Goal: Check status: Check status

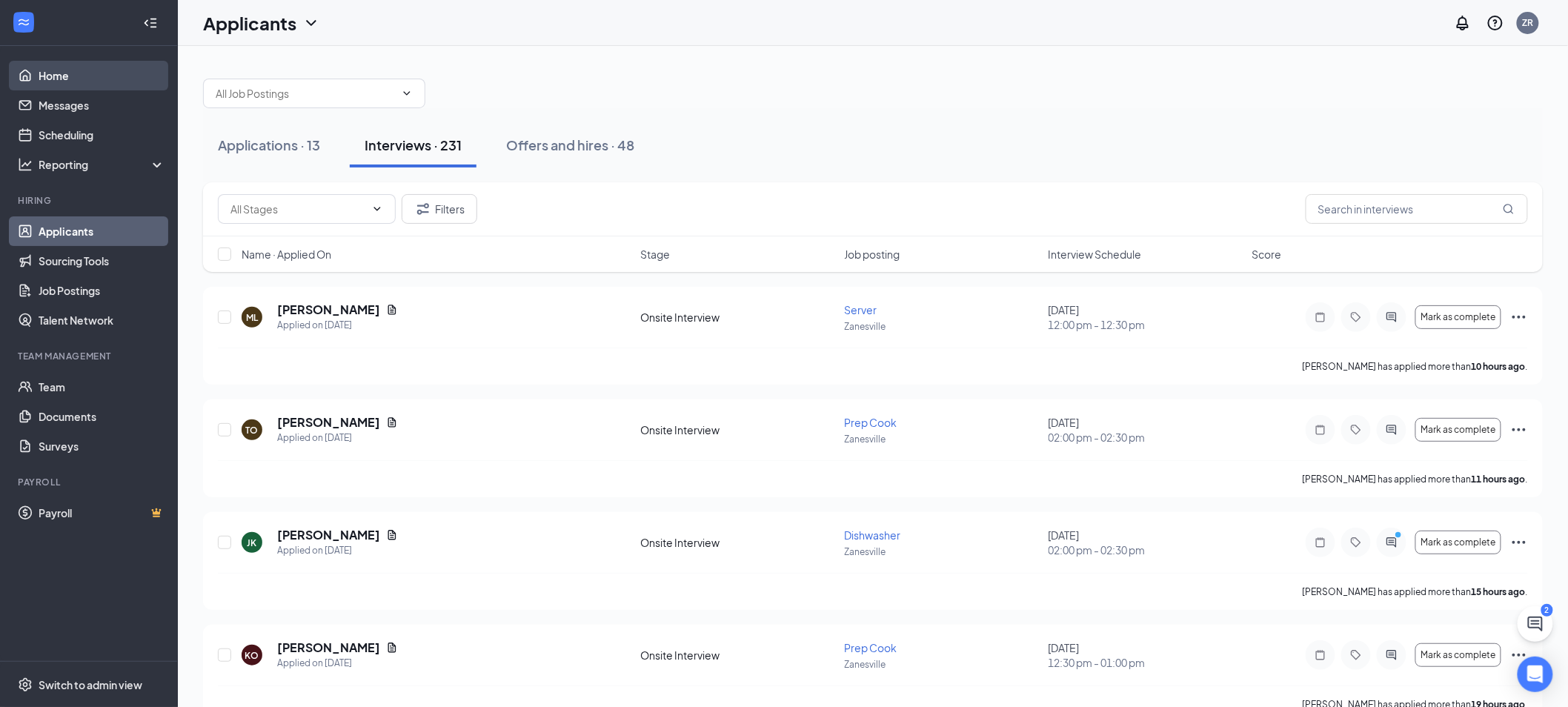
click at [73, 77] on link "Home" at bounding box center [102, 76] width 127 height 30
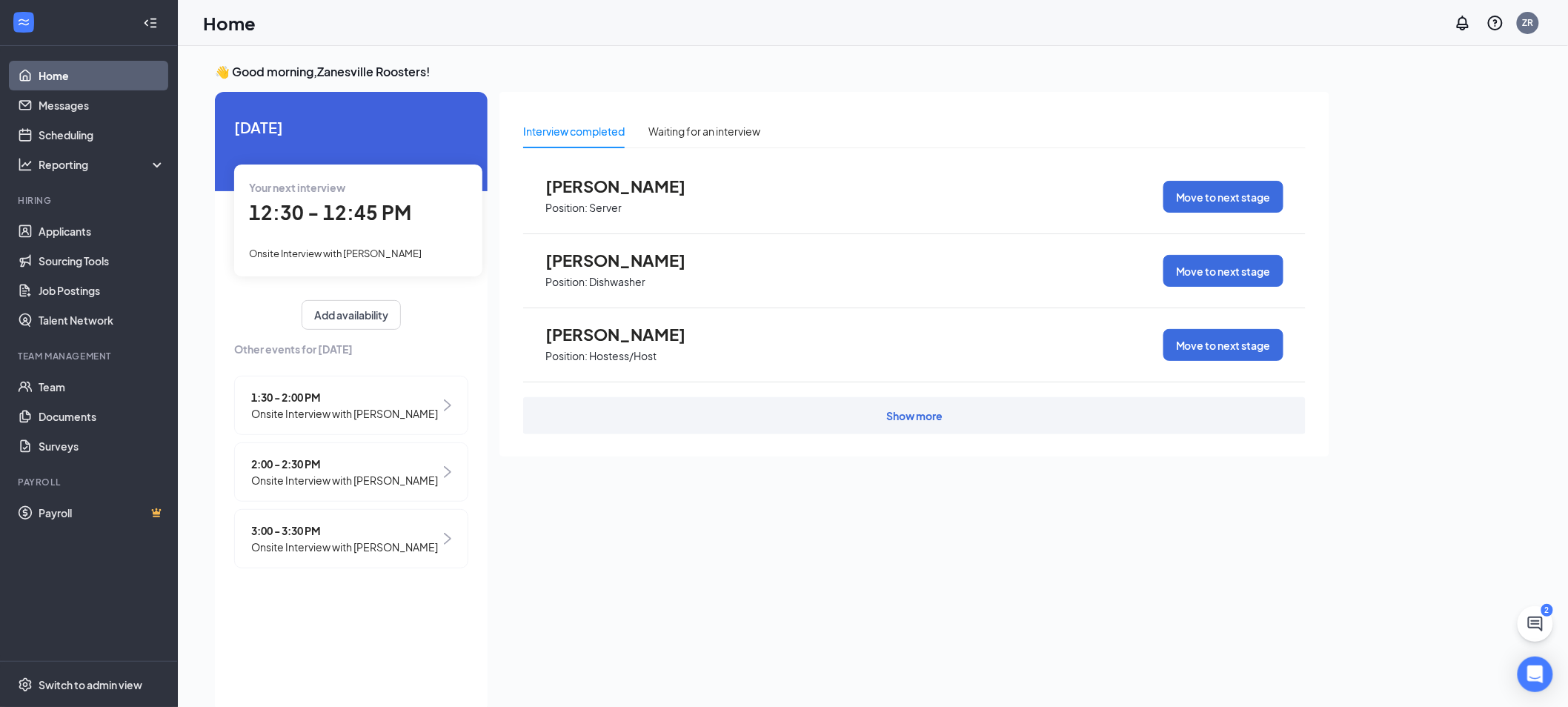
click at [354, 223] on span "12:30 - 12:45 PM" at bounding box center [330, 212] width 163 height 24
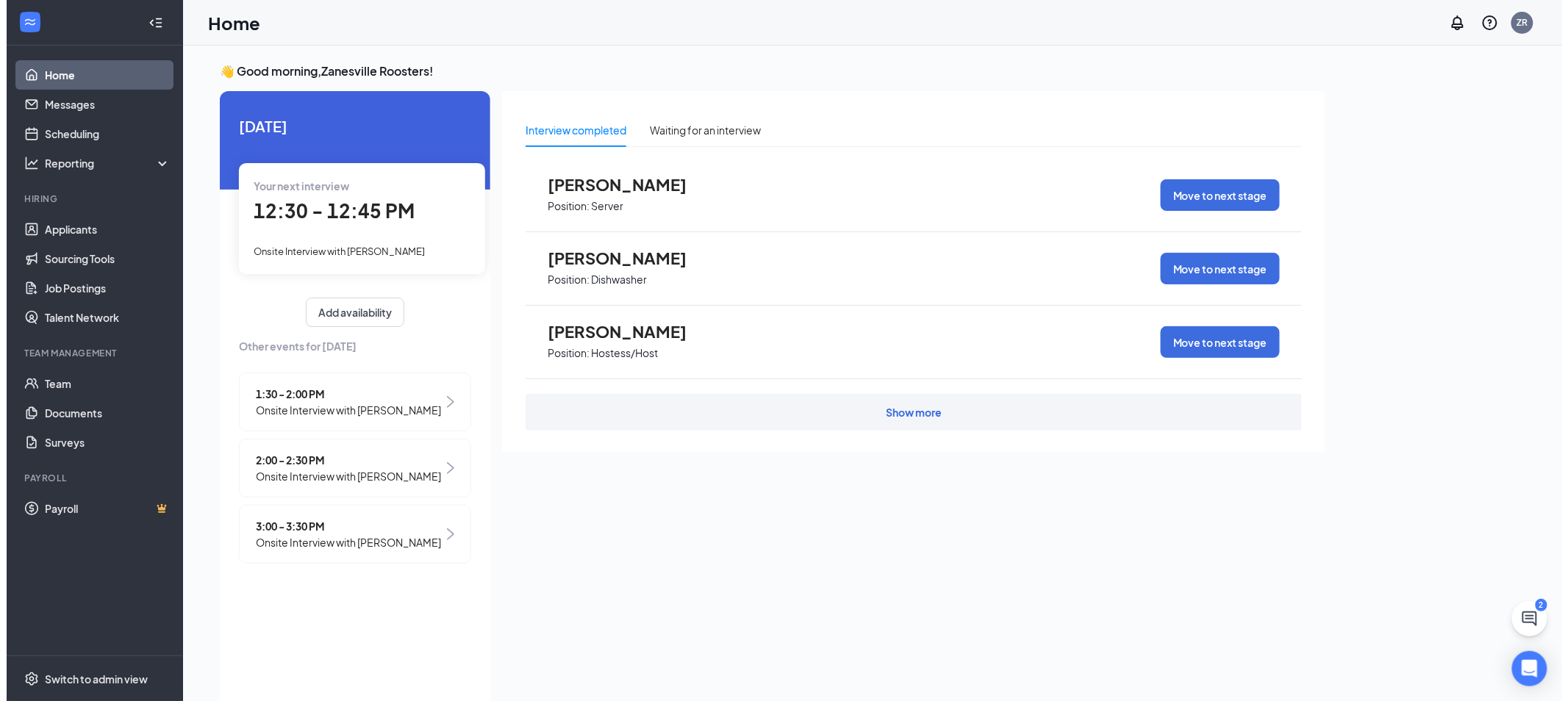
scroll to position [5, 0]
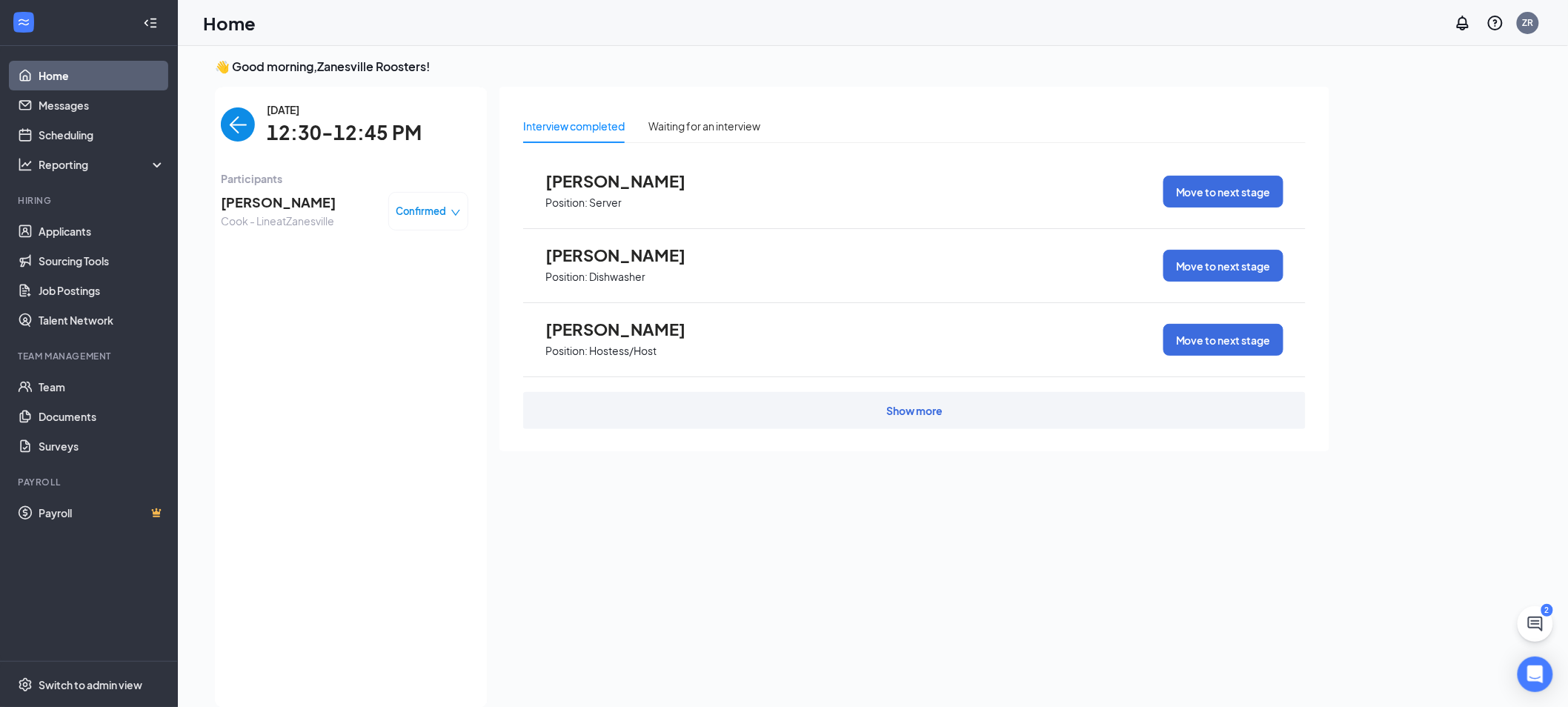
click at [229, 121] on img "back-button" at bounding box center [238, 124] width 34 height 34
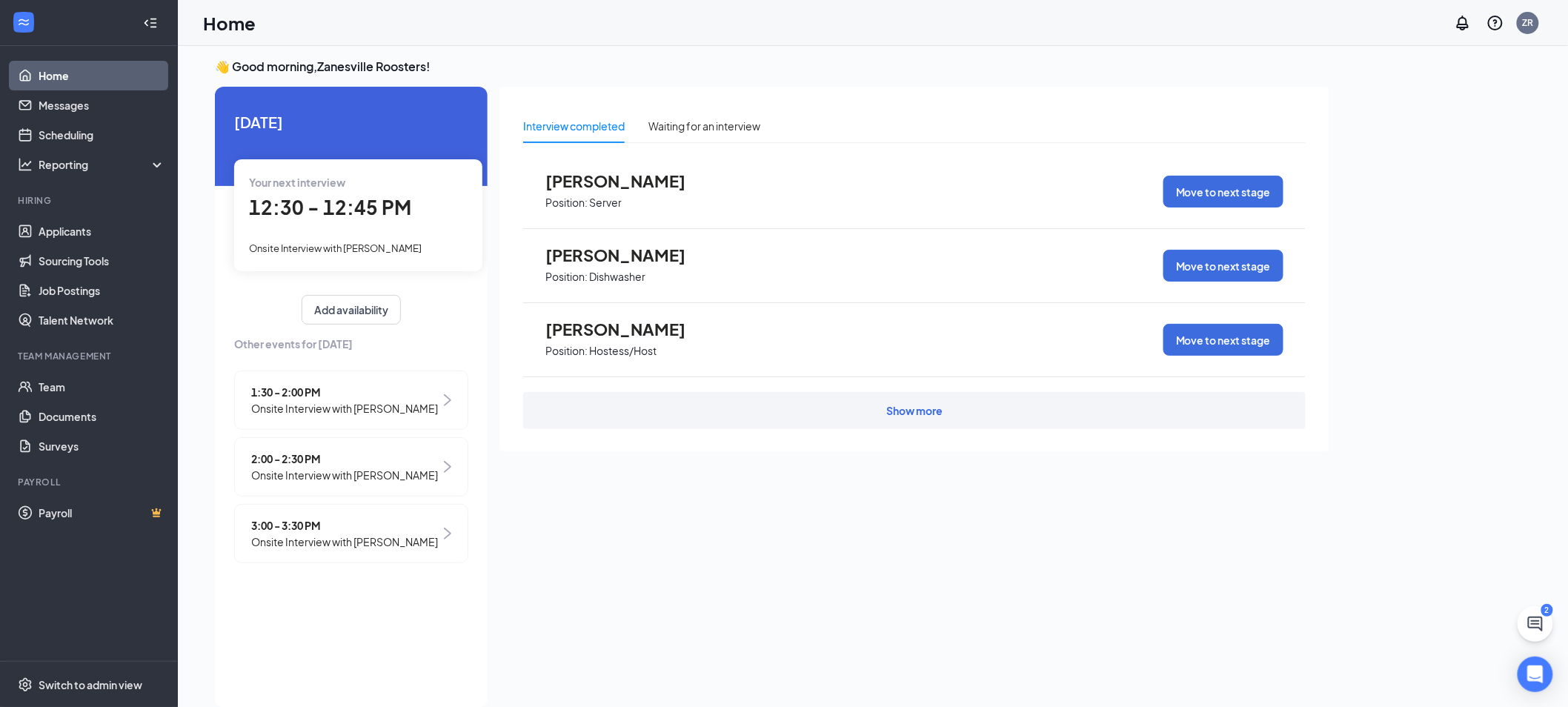
click at [380, 221] on div "12:30 - 12:45 PM" at bounding box center [359, 208] width 219 height 30
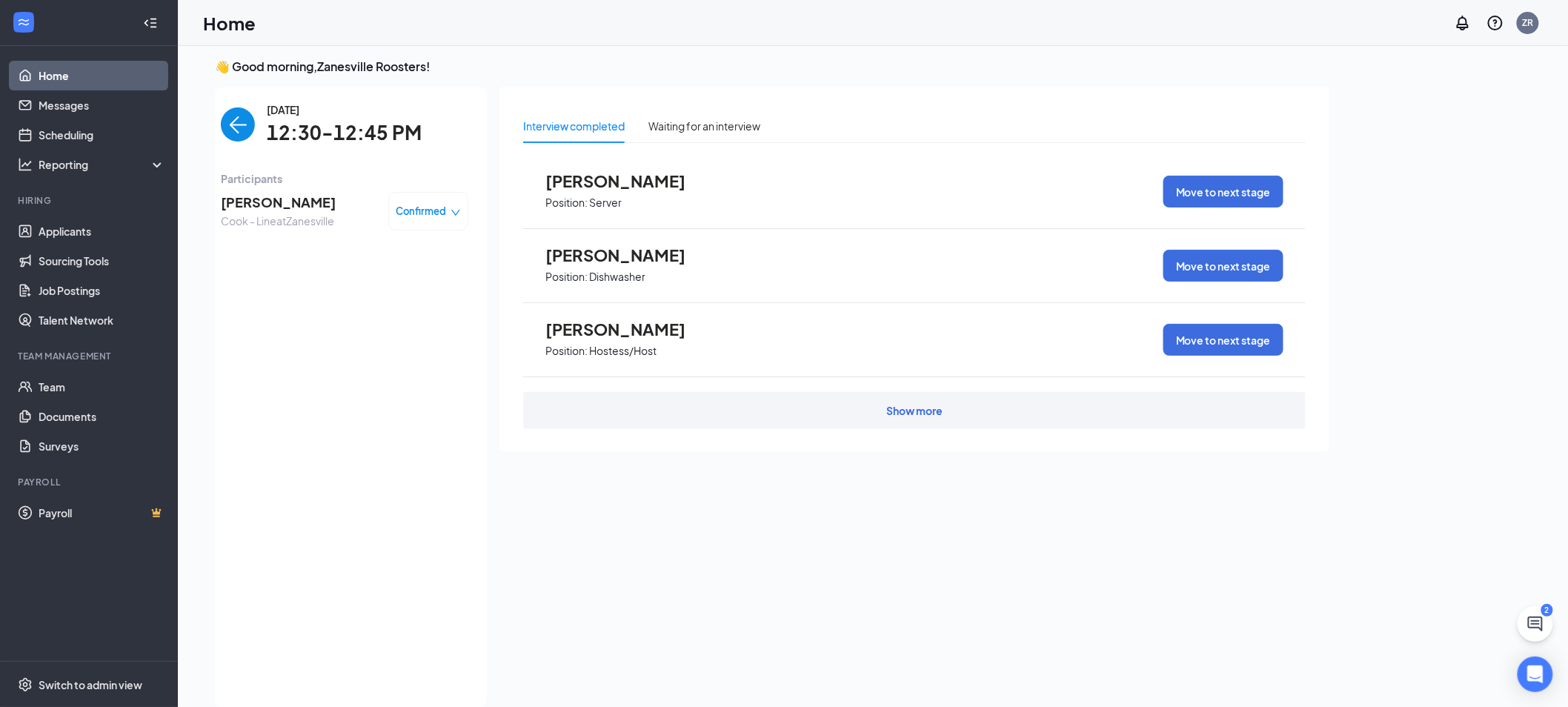
click at [429, 216] on span "Confirmed" at bounding box center [421, 211] width 50 height 15
click at [381, 171] on span "Participants" at bounding box center [345, 178] width 248 height 16
click at [741, 118] on div "Waiting for an interview" at bounding box center [704, 126] width 112 height 16
click at [607, 181] on span "[PERSON_NAME]" at bounding box center [627, 180] width 163 height 20
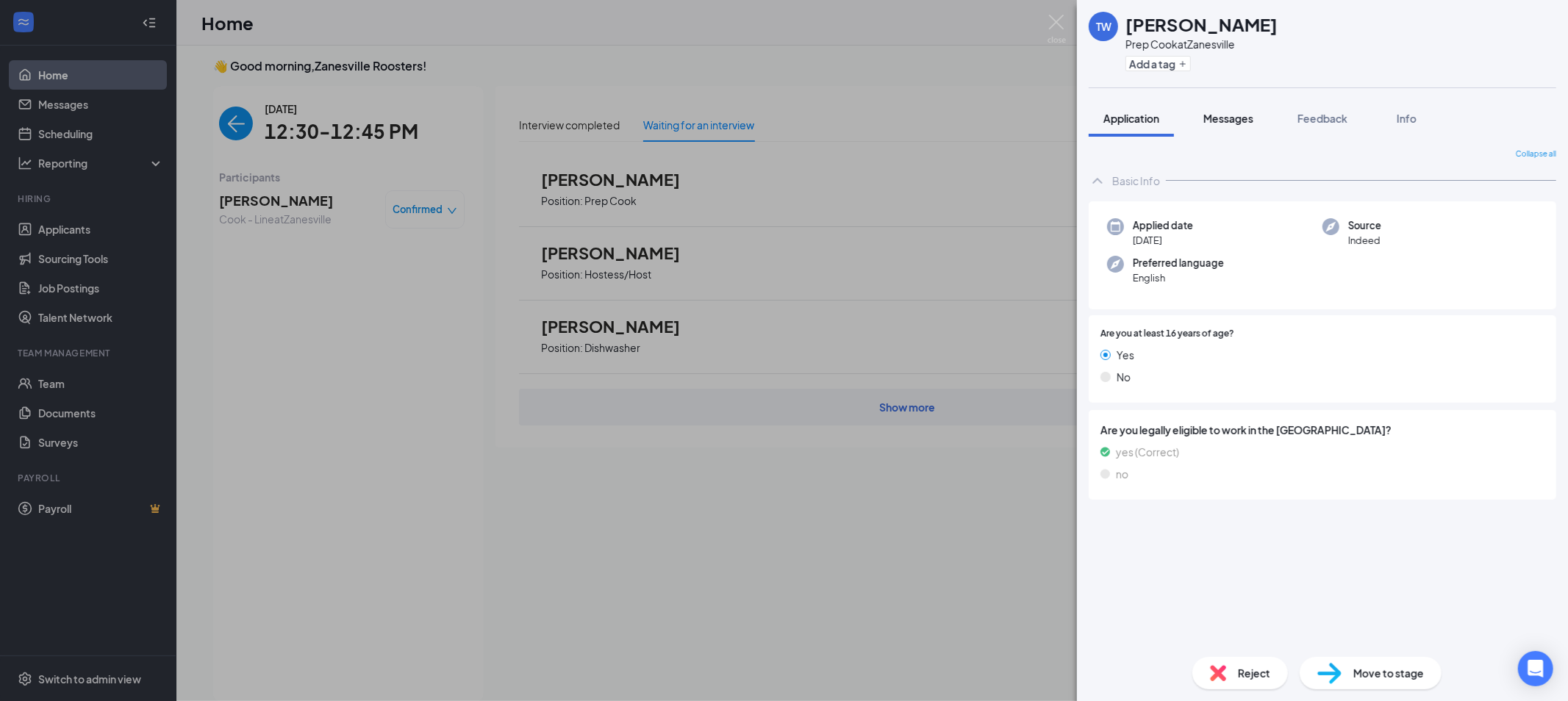
click at [1230, 115] on span "Messages" at bounding box center [1228, 118] width 50 height 13
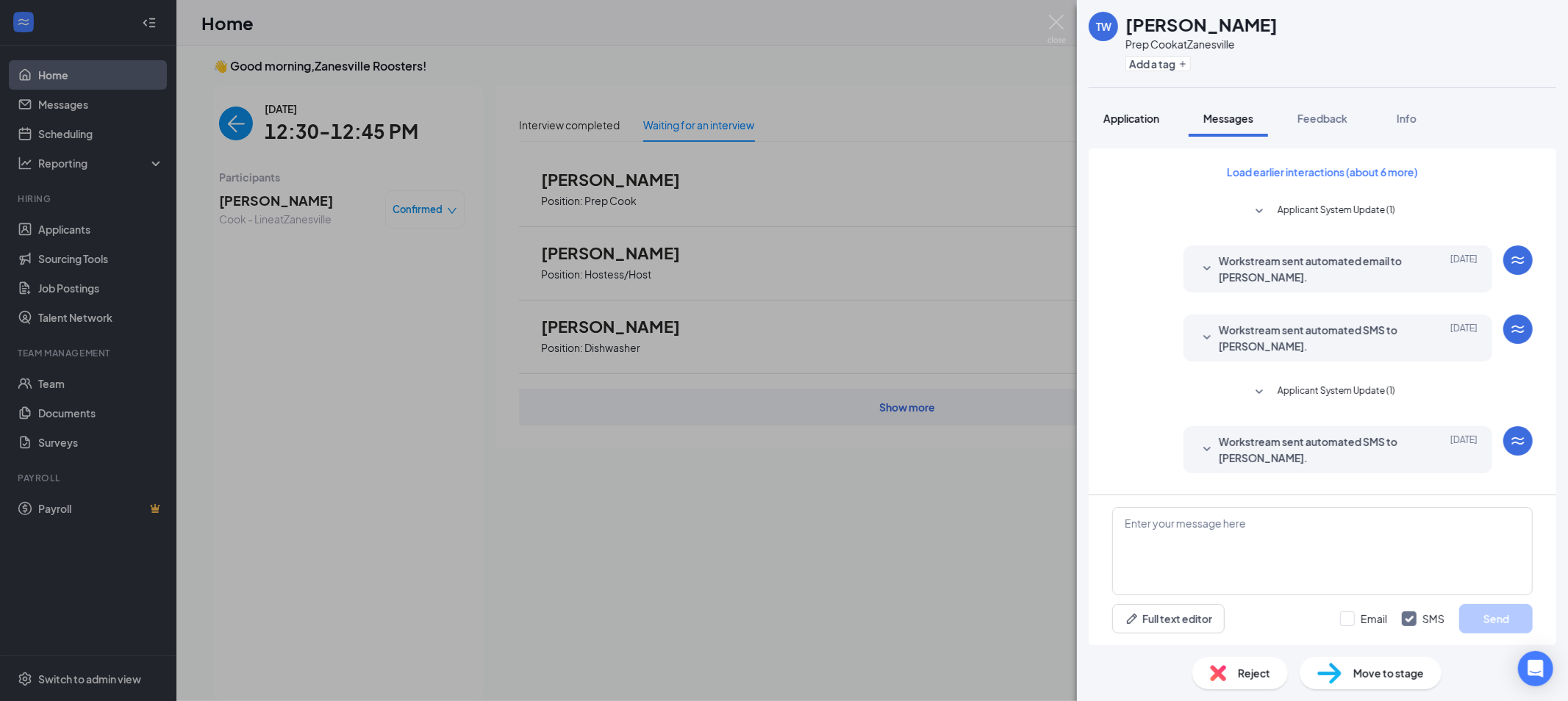
click at [1132, 127] on button "Application" at bounding box center [1131, 118] width 85 height 36
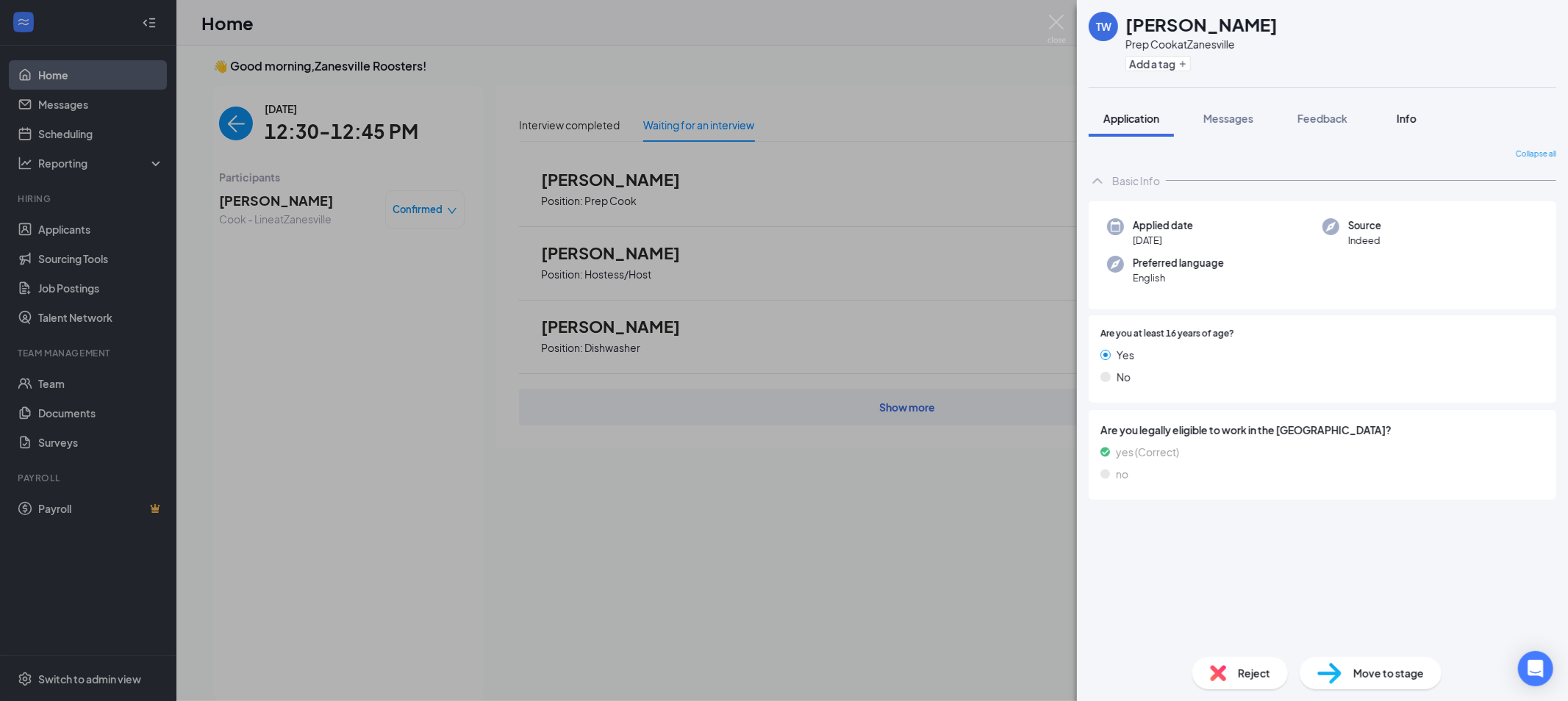
click at [1417, 106] on button "Info" at bounding box center [1406, 118] width 59 height 36
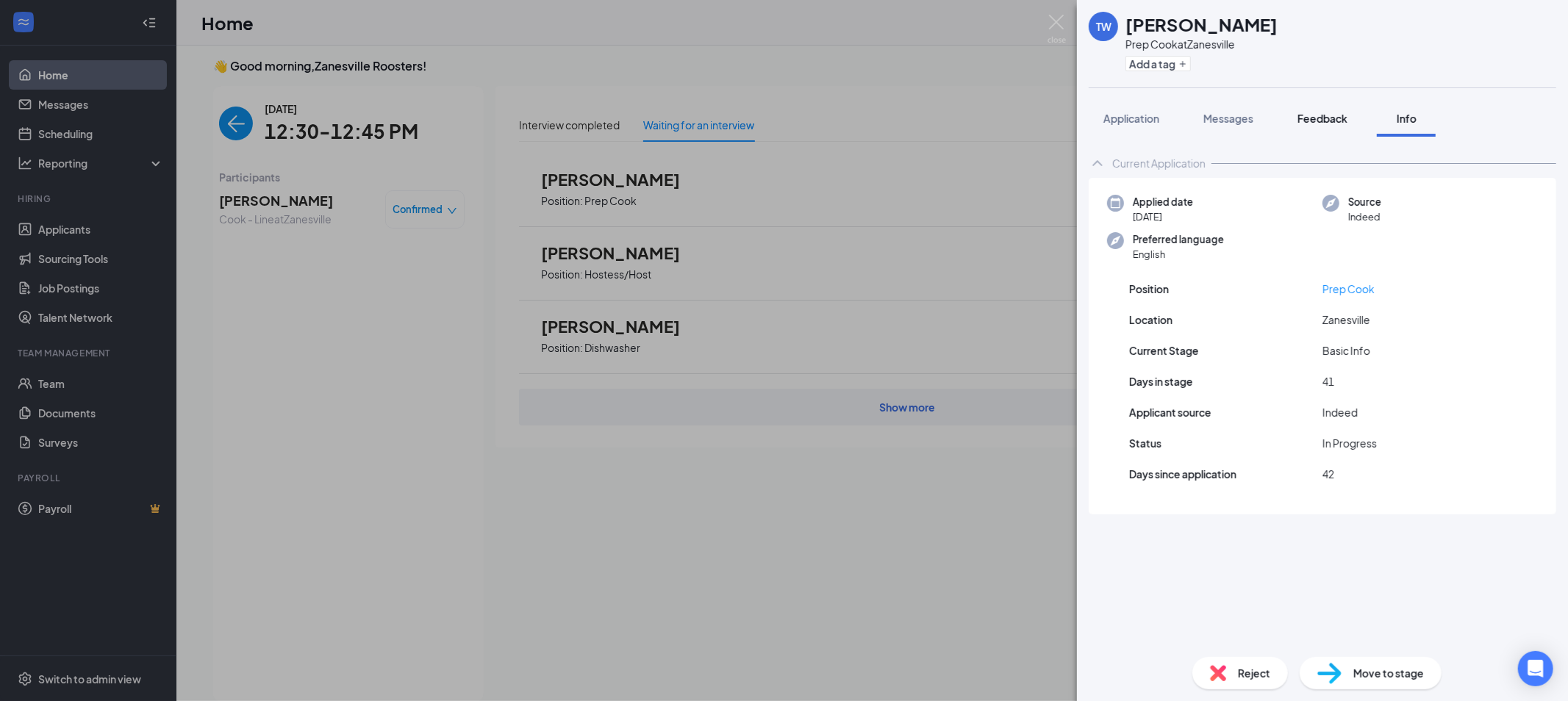
click at [1316, 122] on span "Feedback" at bounding box center [1322, 118] width 50 height 13
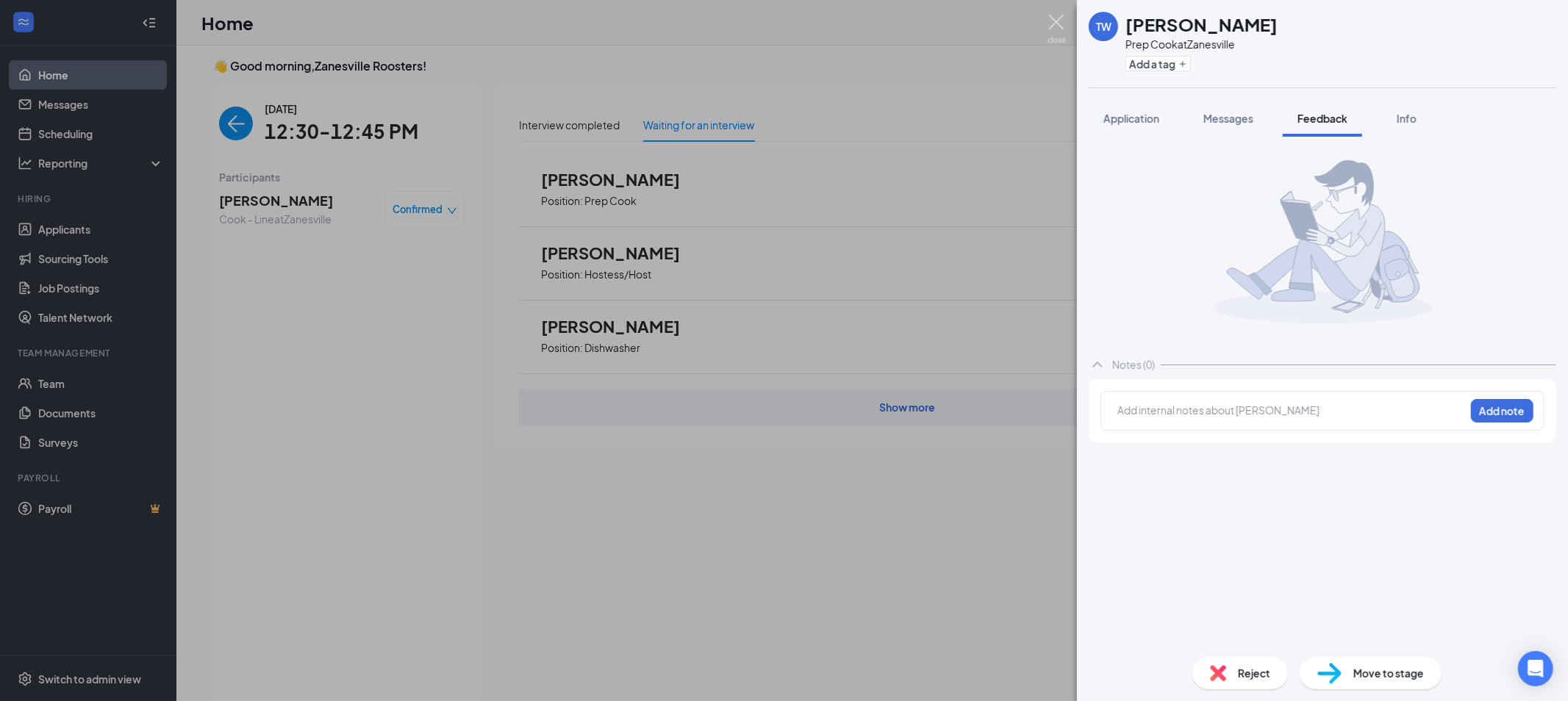
click at [1053, 25] on img at bounding box center [1056, 29] width 19 height 29
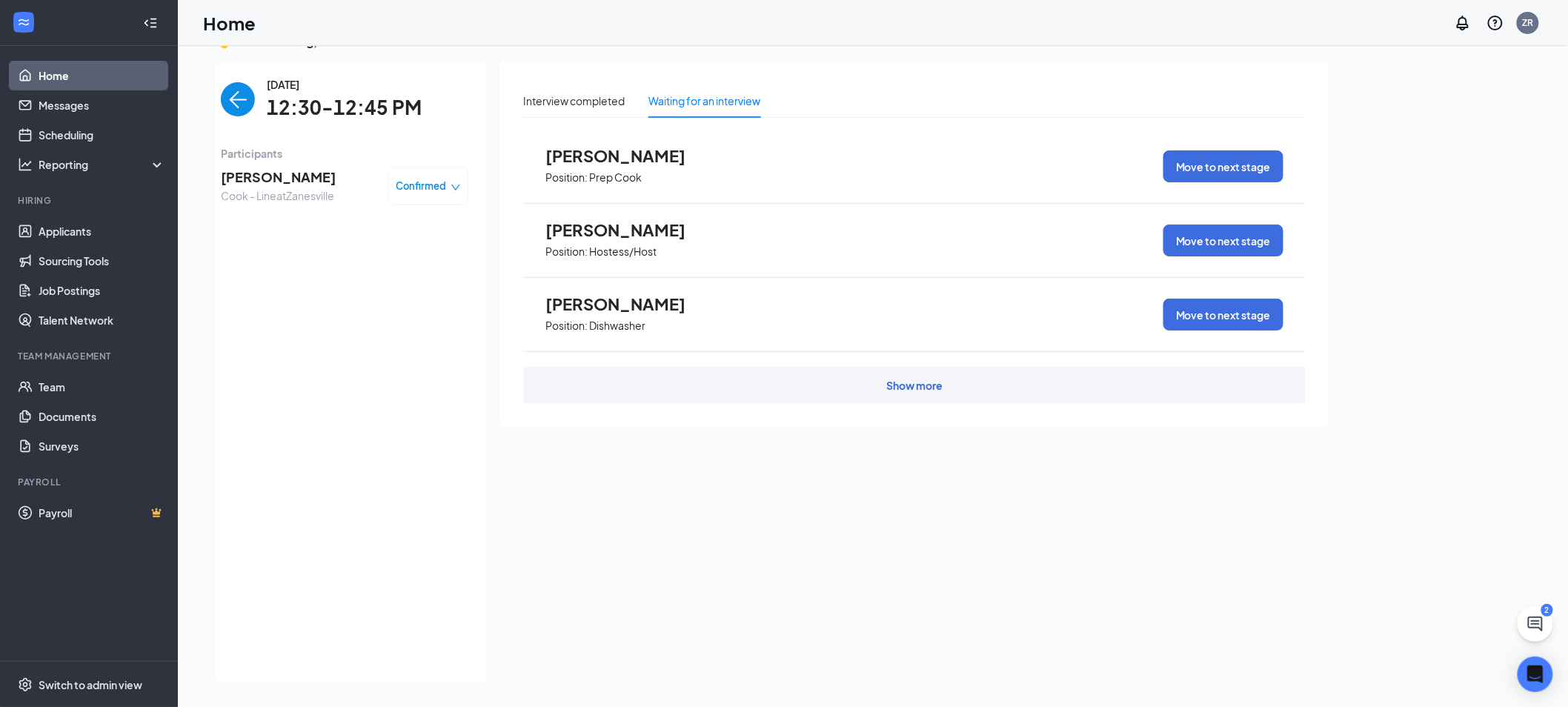
scroll to position [31, 0]
